Goal: Information Seeking & Learning: Understand process/instructions

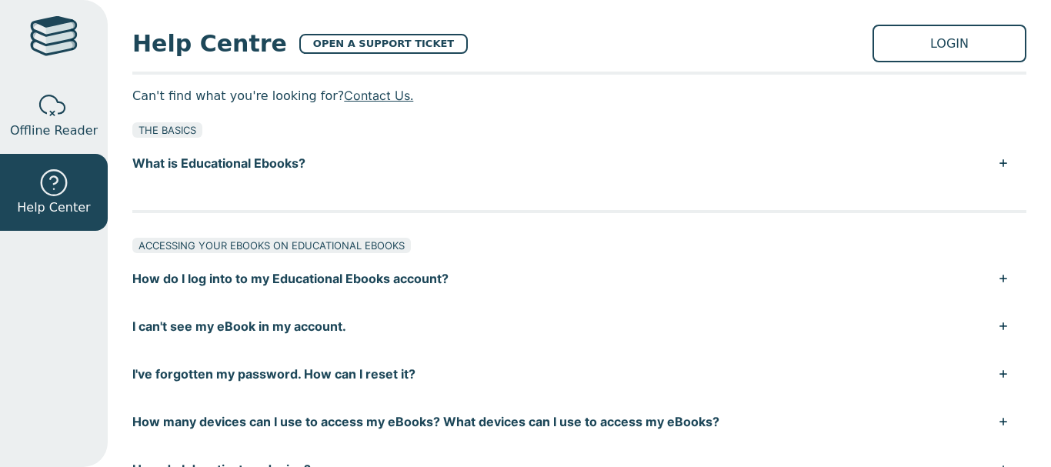
click at [334, 265] on button "How do I log into to my Educational Ebooks account?" at bounding box center [579, 279] width 894 height 48
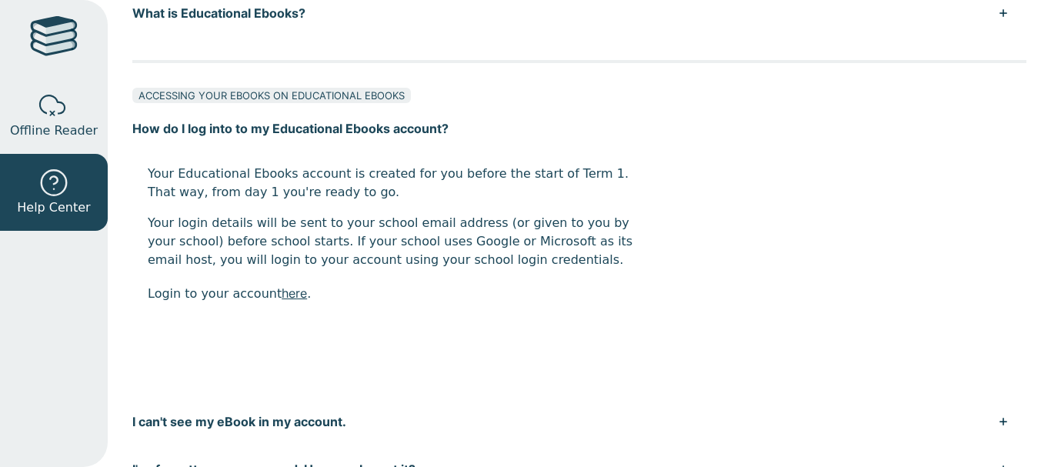
scroll to position [154, 0]
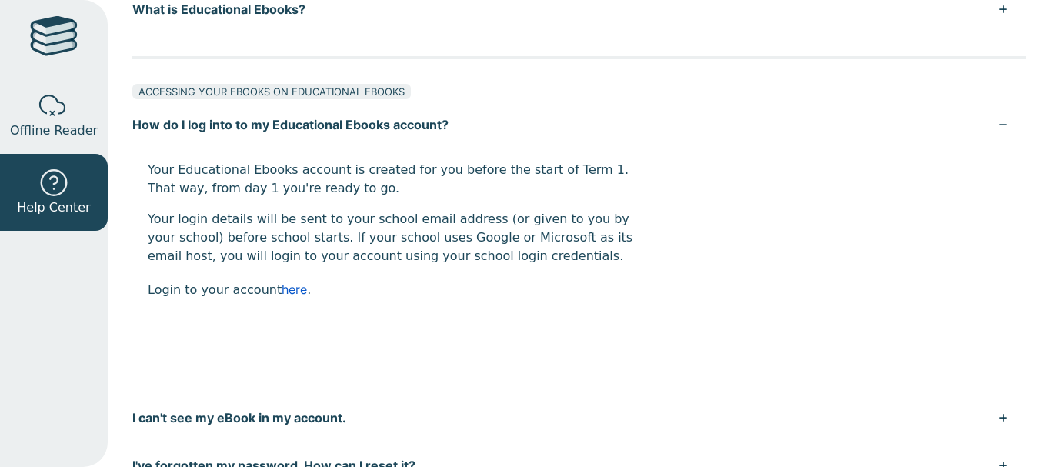
click at [286, 289] on link "here" at bounding box center [294, 289] width 25 height 15
drag, startPoint x: 130, startPoint y: 205, endPoint x: 132, endPoint y: 195, distance: 10.3
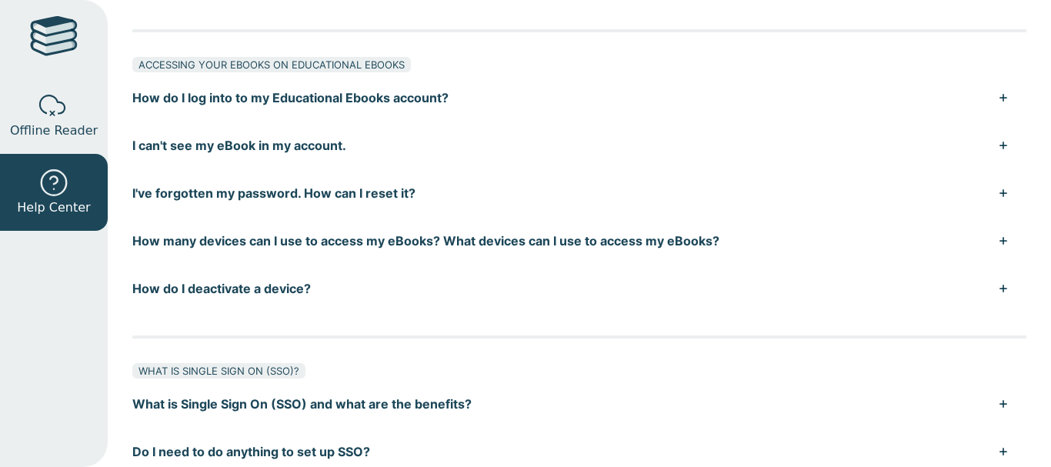
scroll to position [154, 0]
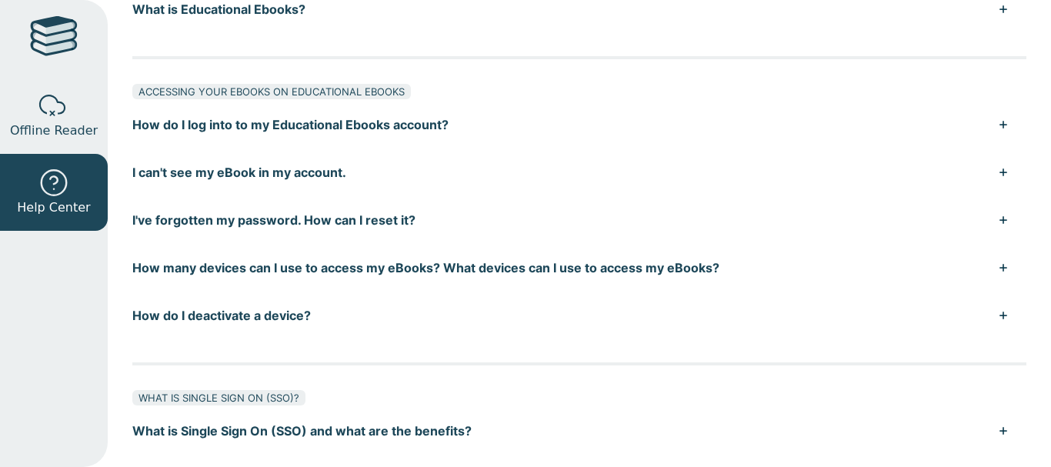
click at [295, 179] on button "I can't see my eBook in my account." at bounding box center [579, 173] width 894 height 48
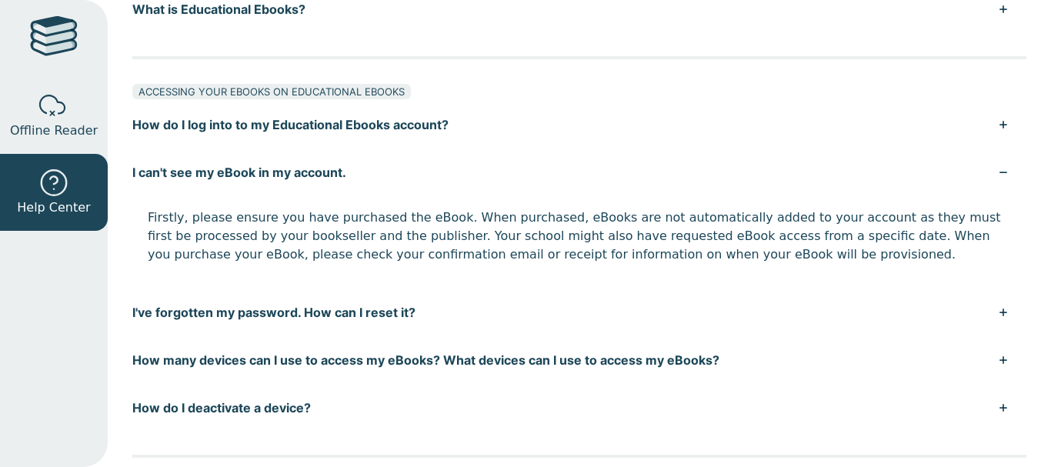
click at [294, 179] on button "I can't see my eBook in my account." at bounding box center [579, 173] width 894 height 48
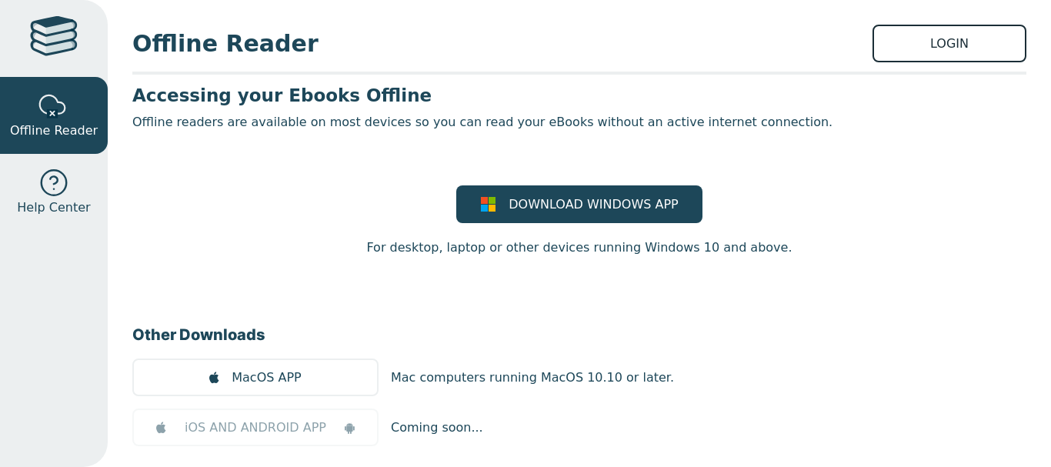
click at [920, 25] on link "LOGIN" at bounding box center [950, 44] width 154 height 38
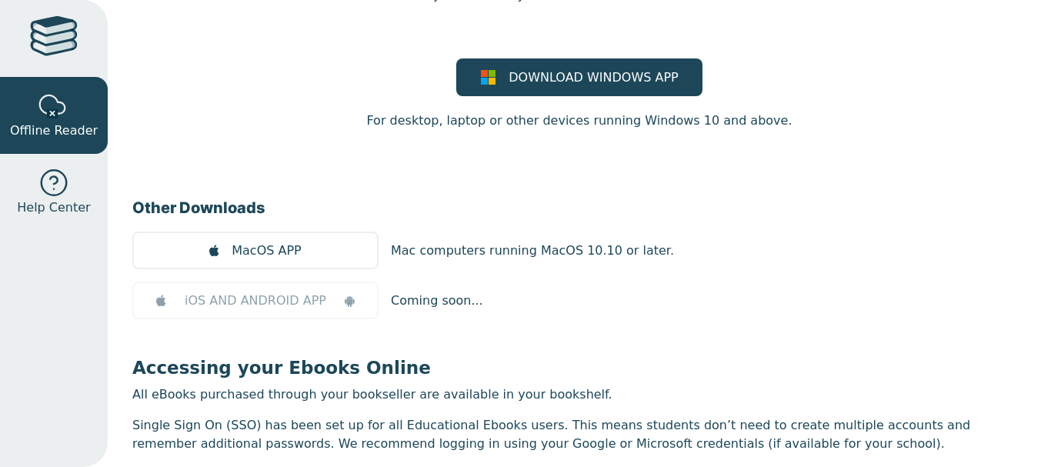
scroll to position [154, 0]
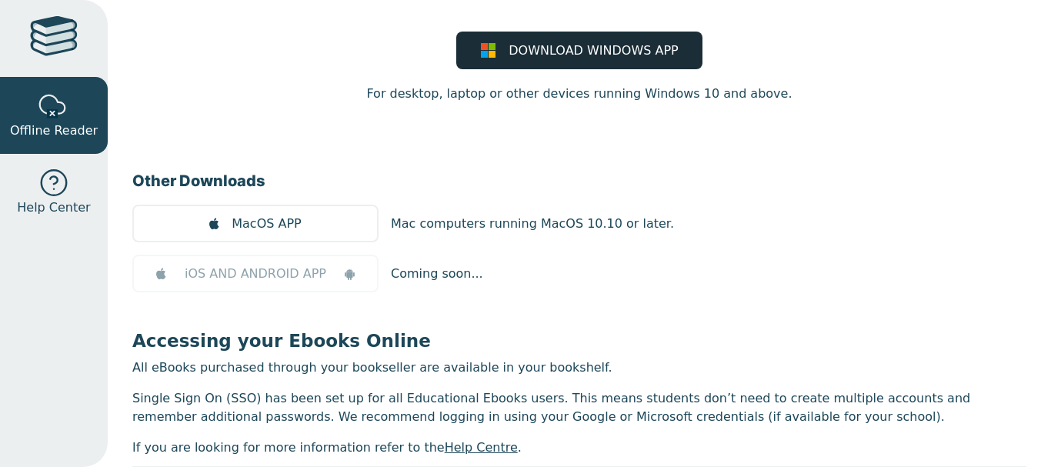
click at [546, 50] on span "DOWNLOAD WINDOWS APP" at bounding box center [593, 51] width 169 height 18
